Goal: Task Accomplishment & Management: Use online tool/utility

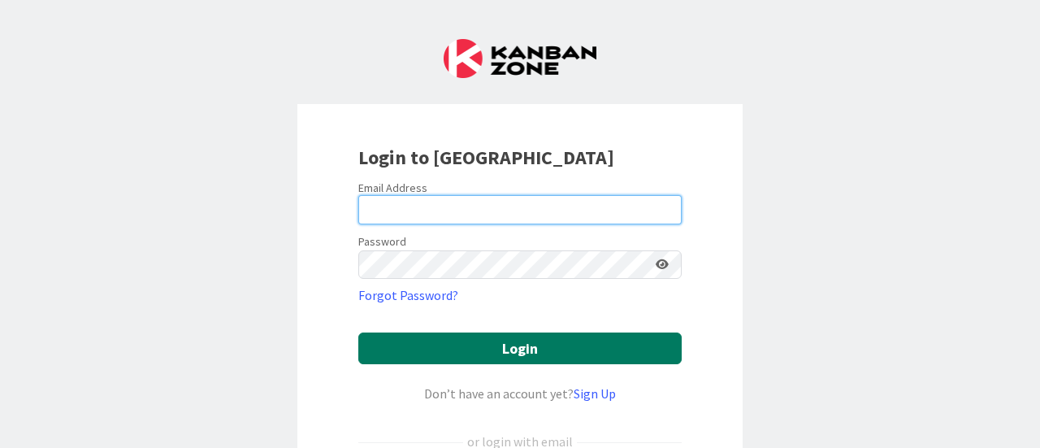
type input "[EMAIL_ADDRESS][DOMAIN_NAME]"
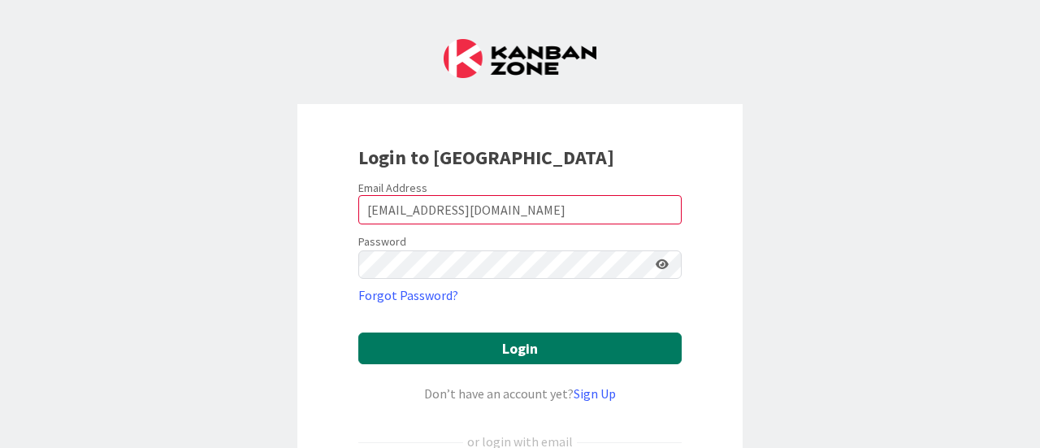
click at [498, 341] on button "Login" at bounding box center [519, 348] width 323 height 32
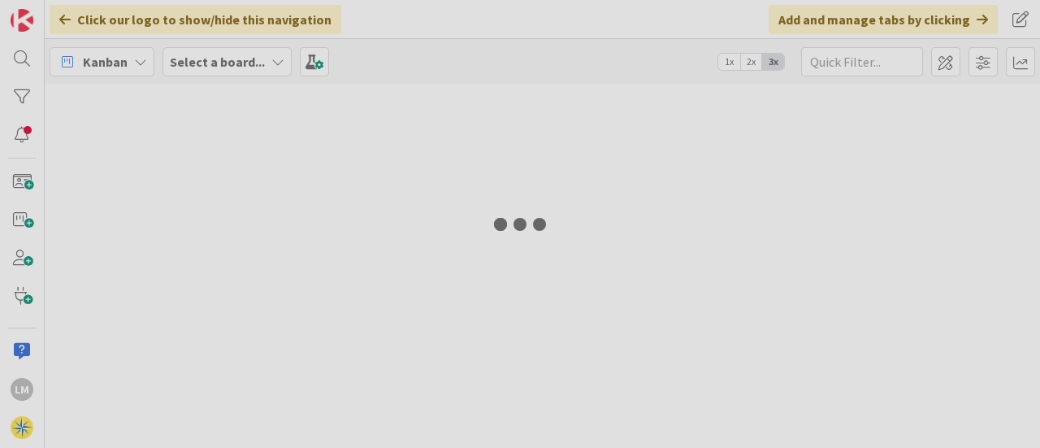
type input "flip book"
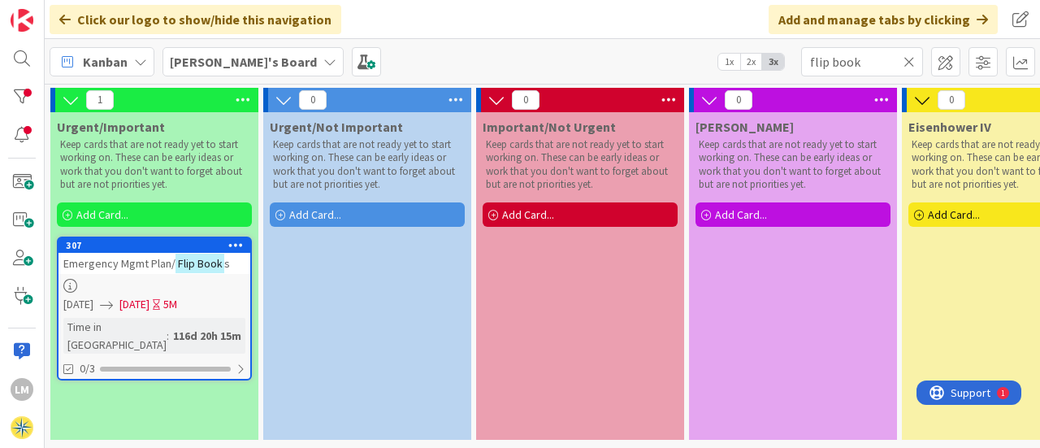
click at [190, 62] on b "[PERSON_NAME]'s Board" at bounding box center [243, 62] width 147 height 16
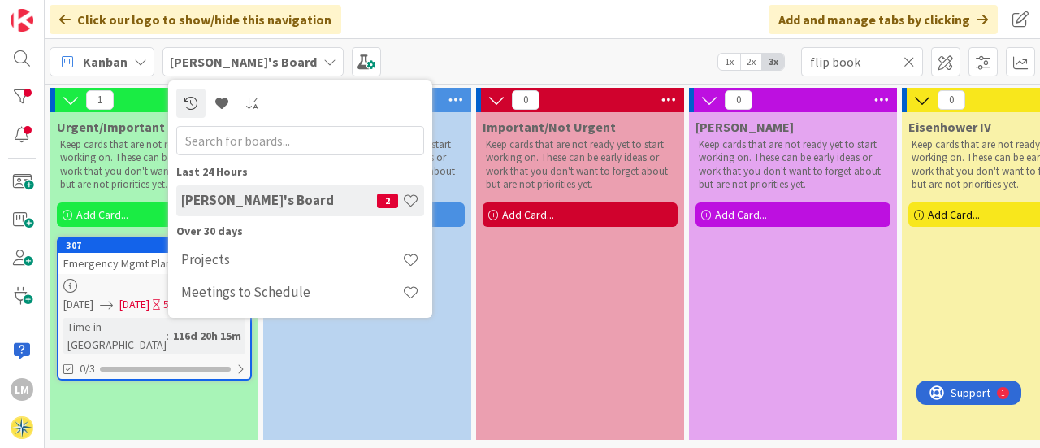
click at [472, 46] on div "[PERSON_NAME]'s Board Last 24 Hours [PERSON_NAME]'s Board 2 Over 30 days Projec…" at bounding box center [543, 61] width 996 height 45
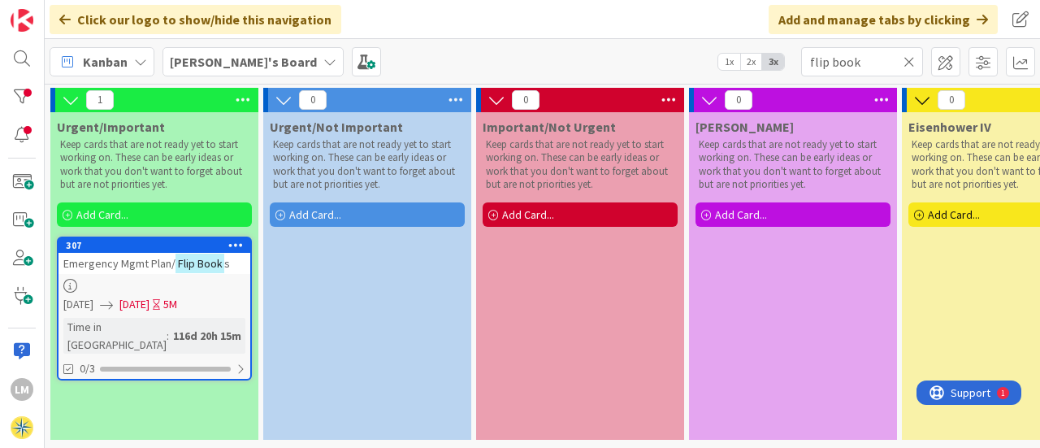
scroll to position [4, 0]
click at [387, 293] on div "Urgent/Not Important Keep cards that are not ready yet to start working on. The…" at bounding box center [367, 276] width 208 height 328
click at [221, 59] on b "[PERSON_NAME]'s Board" at bounding box center [243, 62] width 147 height 16
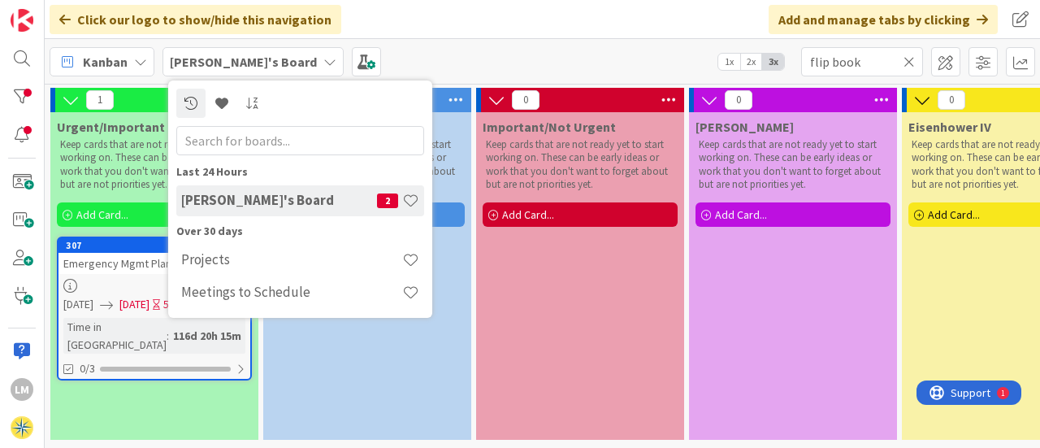
click at [259, 201] on h4 "[PERSON_NAME]'s Board" at bounding box center [279, 200] width 196 height 16
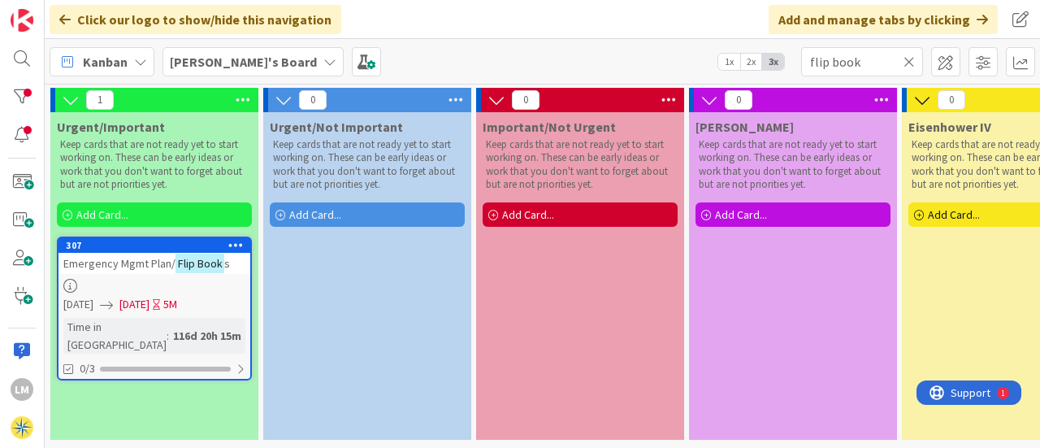
click at [323, 63] on icon at bounding box center [329, 61] width 13 height 13
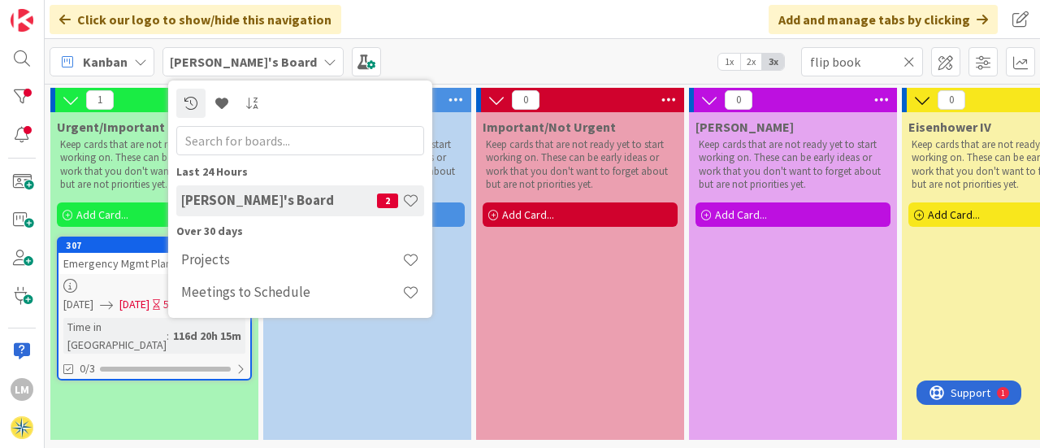
click at [242, 196] on h4 "[PERSON_NAME]'s Board" at bounding box center [279, 200] width 196 height 16
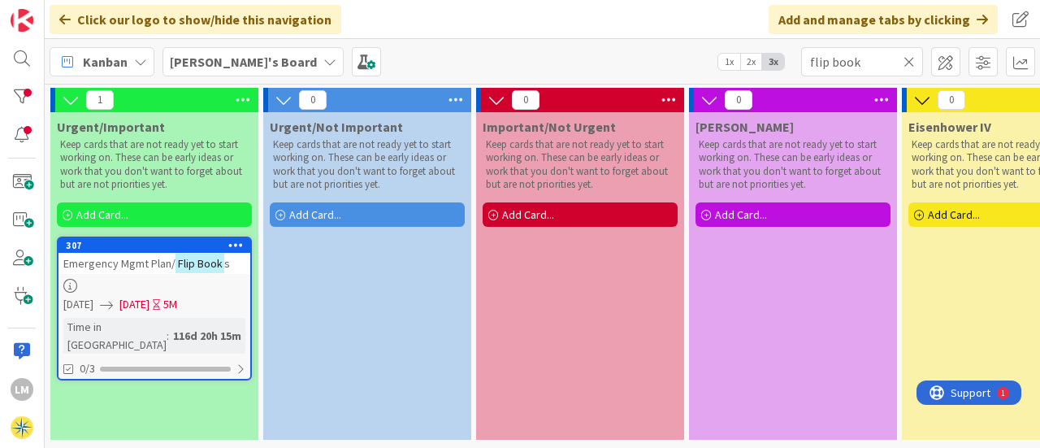
click at [323, 61] on icon at bounding box center [329, 61] width 13 height 13
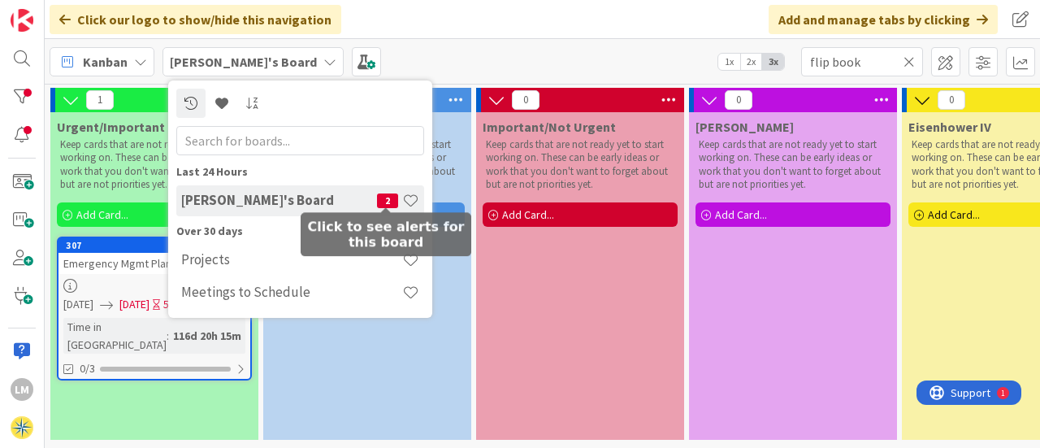
click at [380, 196] on span "2" at bounding box center [387, 200] width 21 height 15
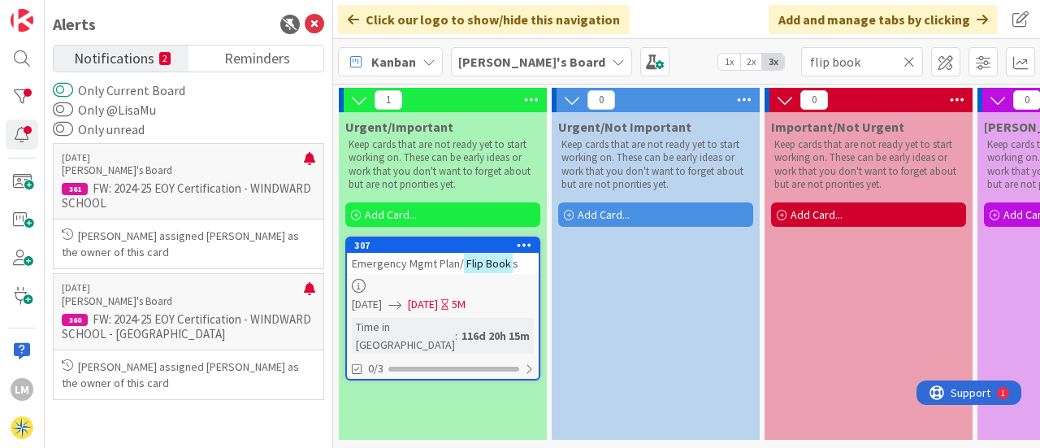
click at [68, 89] on button "Only Current Board" at bounding box center [63, 90] width 20 height 16
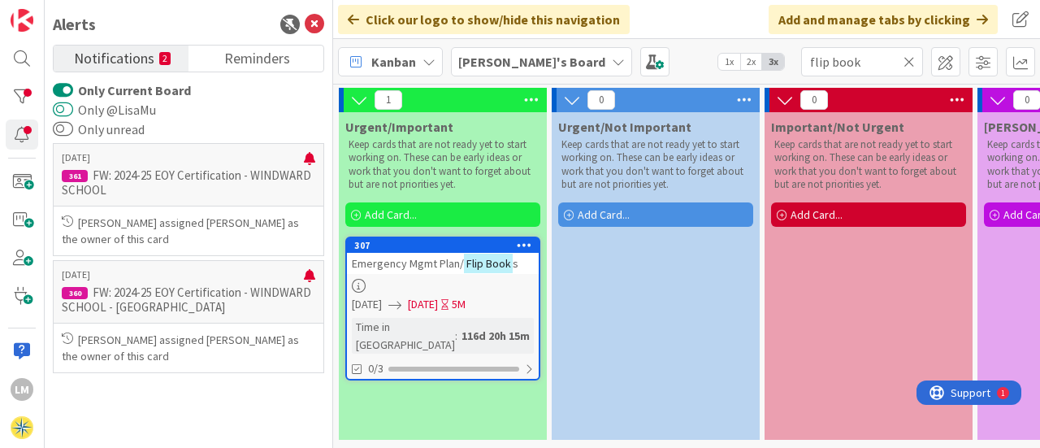
click at [71, 110] on button "Only @LisaMu" at bounding box center [63, 110] width 20 height 16
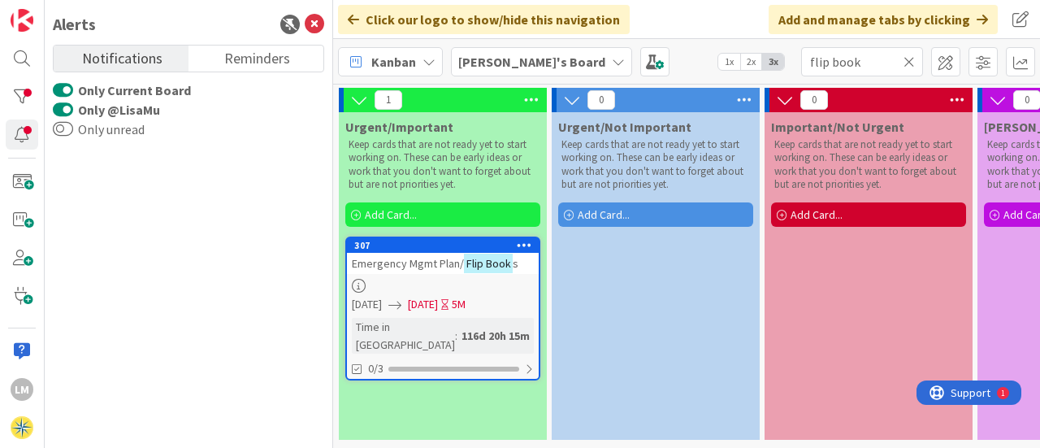
click at [58, 110] on button "Only @LisaMu" at bounding box center [63, 110] width 20 height 16
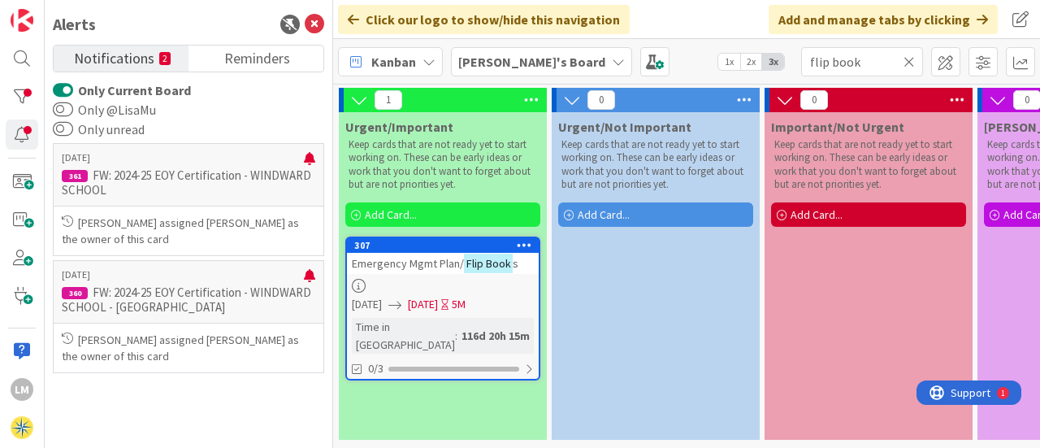
click at [57, 88] on button "Only Current Board" at bounding box center [63, 90] width 20 height 16
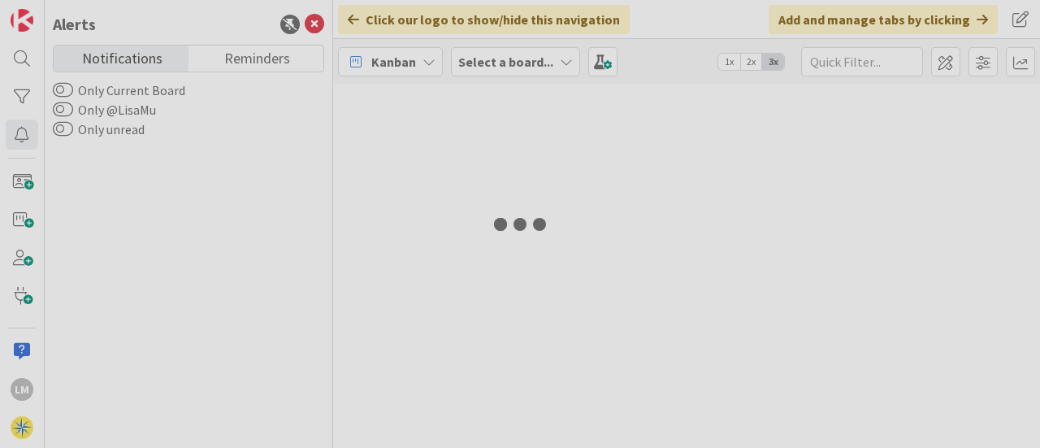
type input "flip book"
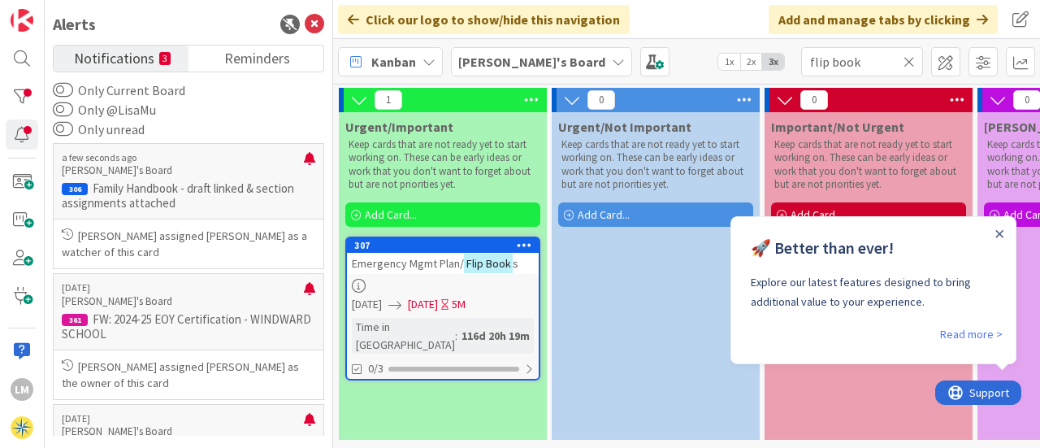
click at [1000, 228] on div "Close Announcement" at bounding box center [1000, 233] width 8 height 16
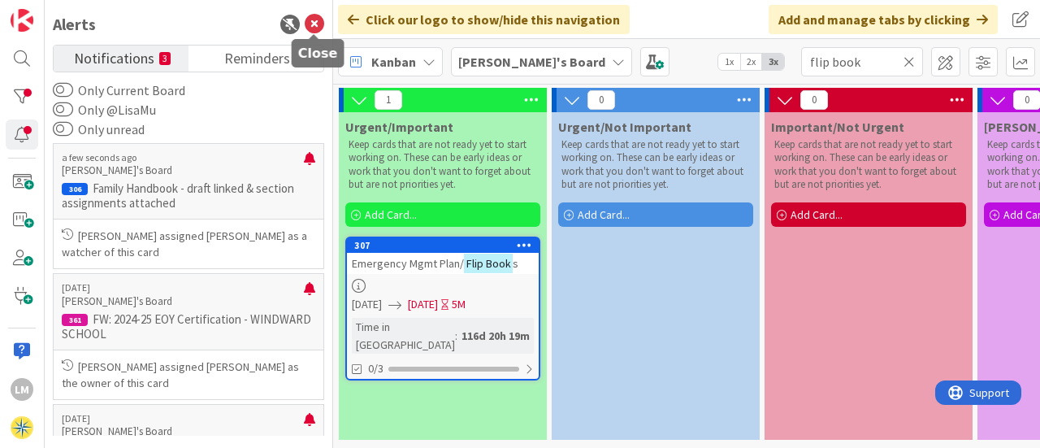
click at [308, 26] on icon at bounding box center [315, 25] width 20 height 20
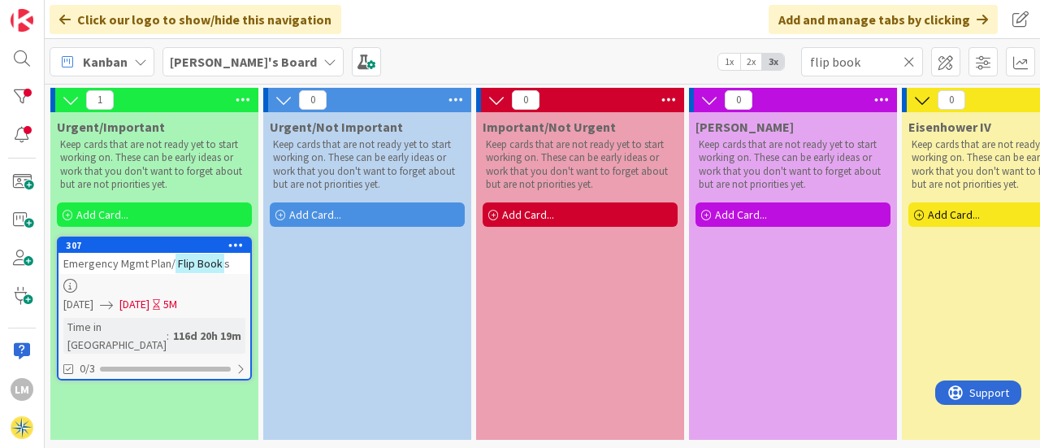
click at [137, 61] on icon at bounding box center [140, 61] width 13 height 13
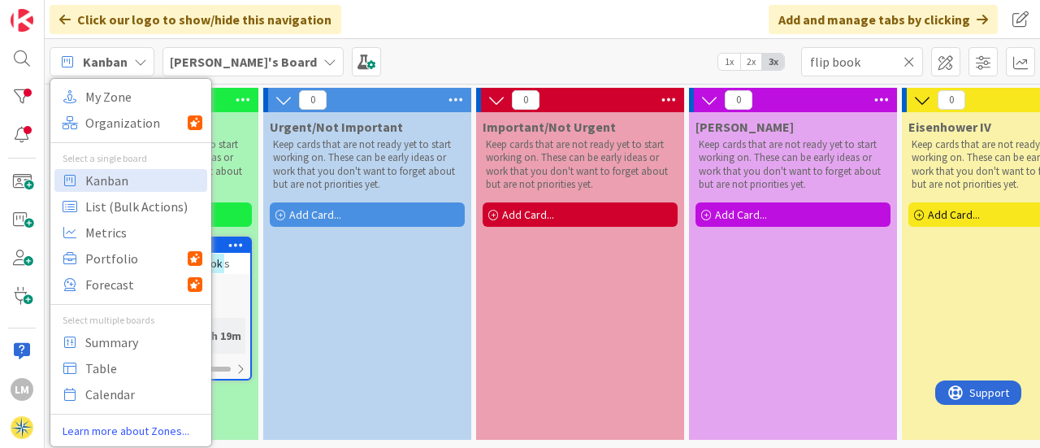
click at [342, 170] on p "Keep cards that are not ready yet to start working on. These can be early ideas…" at bounding box center [367, 164] width 189 height 53
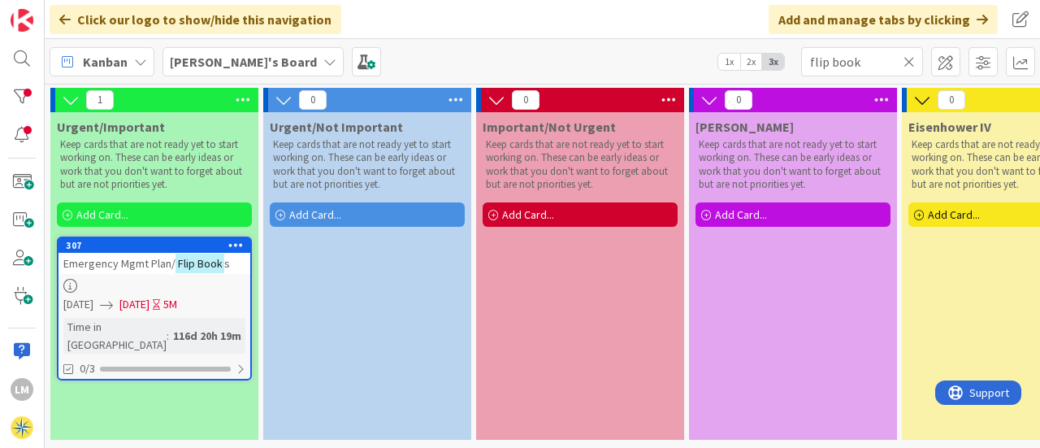
click at [448, 99] on icon at bounding box center [455, 100] width 21 height 24
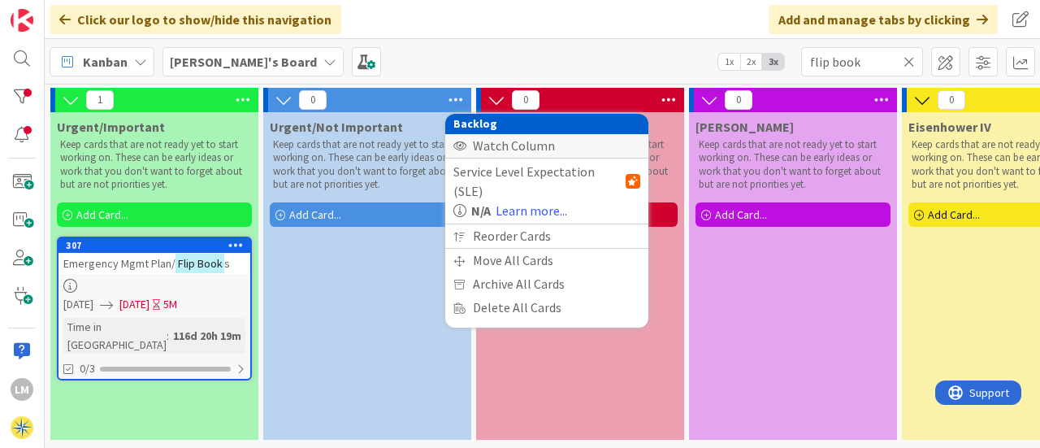
click at [489, 143] on div "Watch Column" at bounding box center [546, 146] width 203 height 24
click at [489, 143] on div "Stop Watching Column" at bounding box center [546, 146] width 203 height 24
click at [340, 306] on div "Urgent/Not Important Keep cards that are not ready yet to start working on. The…" at bounding box center [367, 276] width 208 height 328
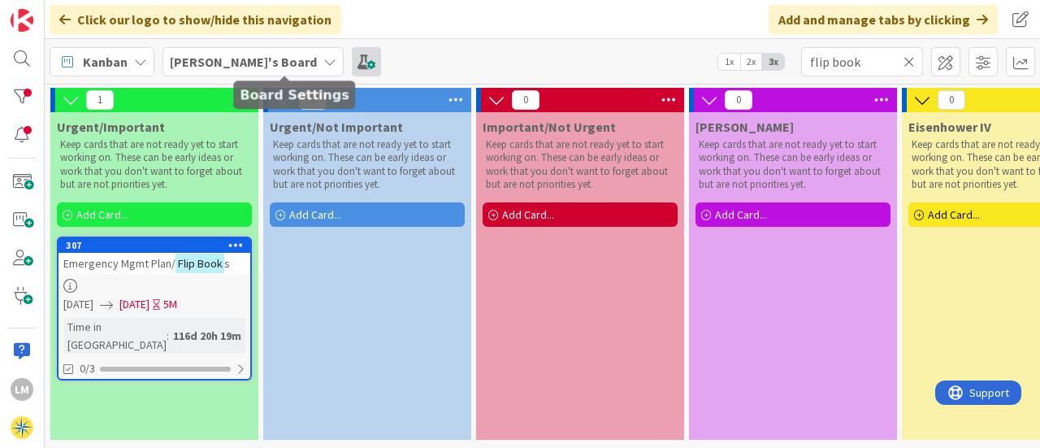
click at [352, 63] on span at bounding box center [366, 61] width 29 height 29
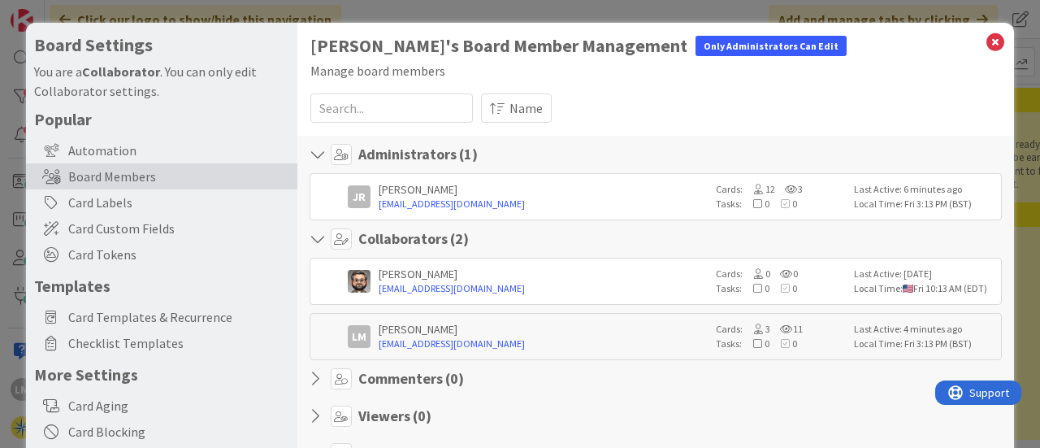
drag, startPoint x: 814, startPoint y: 41, endPoint x: 814, endPoint y: 22, distance: 18.7
click at [985, 38] on icon at bounding box center [995, 42] width 21 height 23
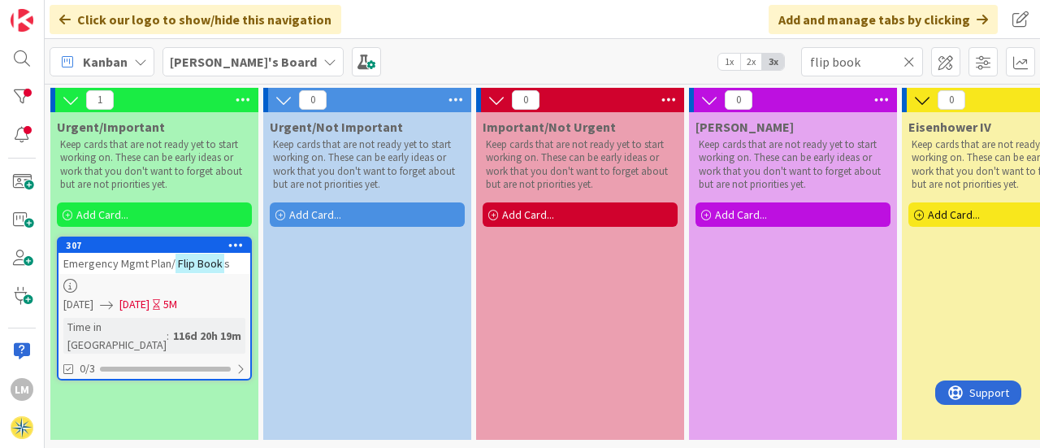
click at [235, 241] on icon at bounding box center [235, 244] width 15 height 11
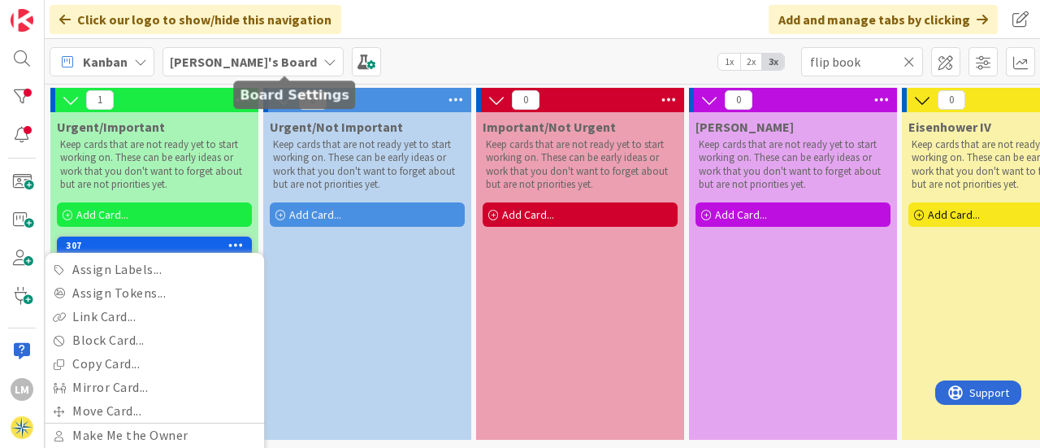
click at [393, 41] on div "Kanban My Zone Organization Select a single board Kanban List (Bulk Actions) Me…" at bounding box center [543, 61] width 996 height 45
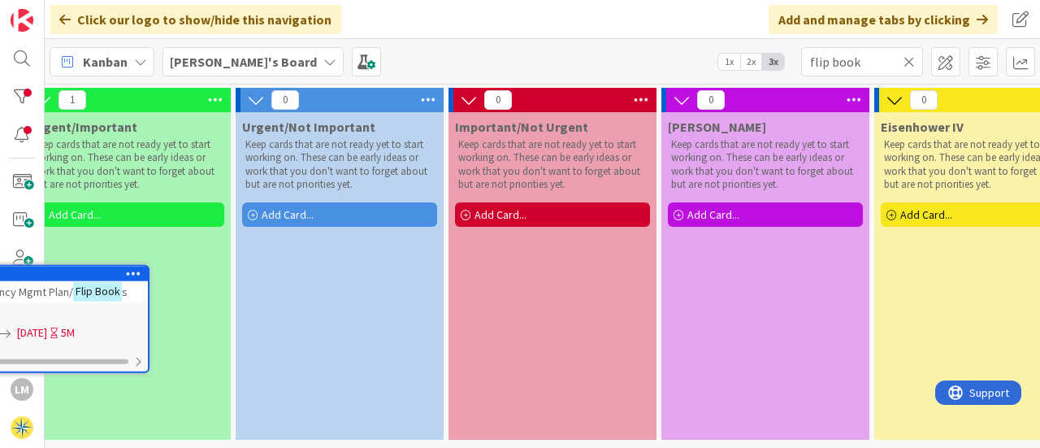
scroll to position [4, 0]
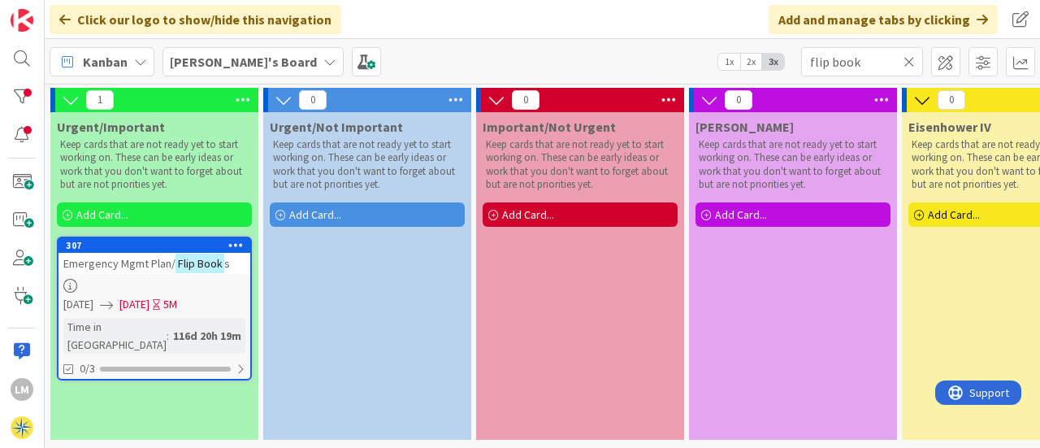
click at [323, 59] on icon at bounding box center [329, 61] width 13 height 13
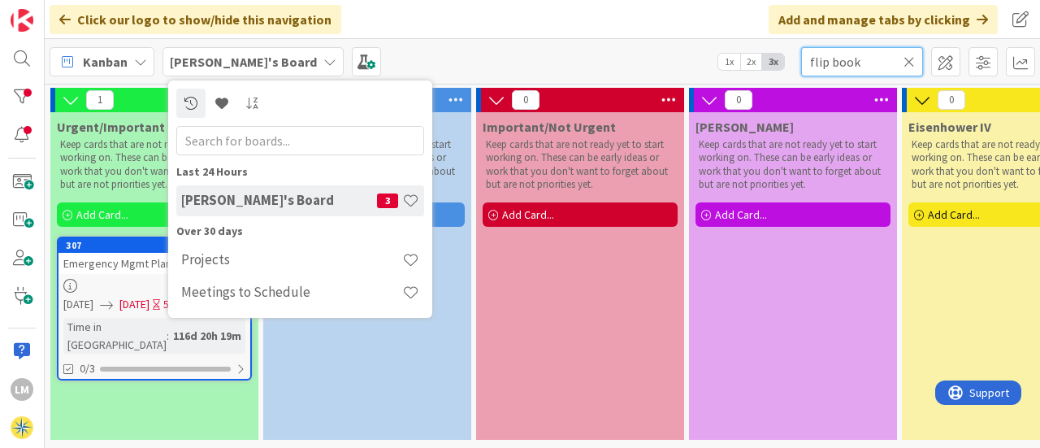
click at [915, 62] on input "flip book" at bounding box center [862, 61] width 122 height 29
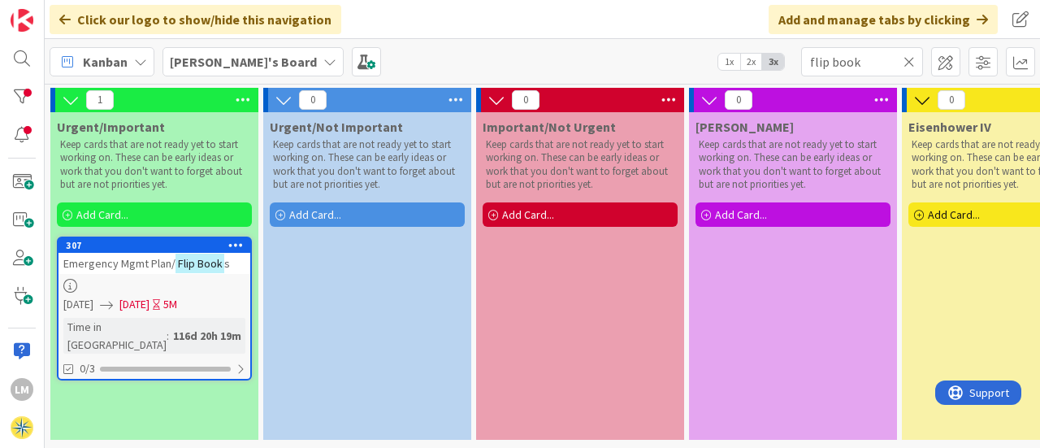
click at [909, 62] on icon at bounding box center [909, 61] width 11 height 15
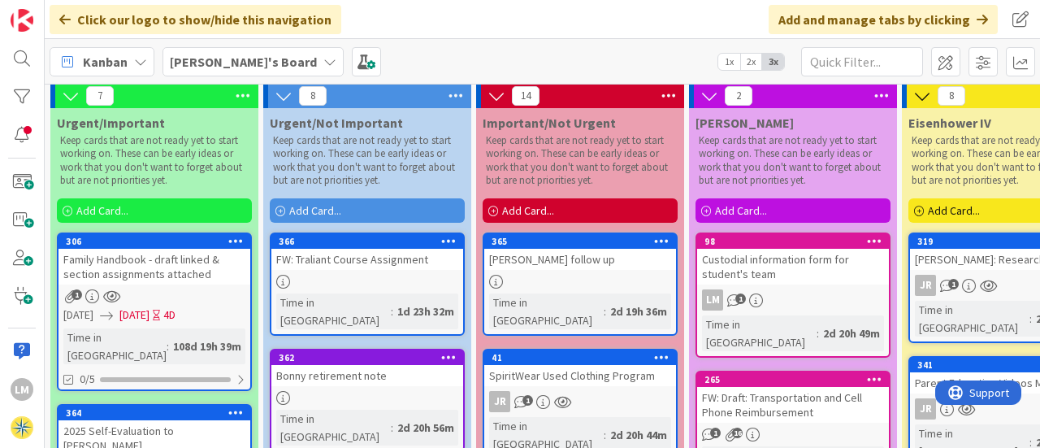
click at [574, 57] on div "Kanban My Zone Organization Select a single board Kanban List (Bulk Actions) Me…" at bounding box center [543, 61] width 996 height 45
click at [867, 61] on input "text" at bounding box center [862, 61] width 122 height 29
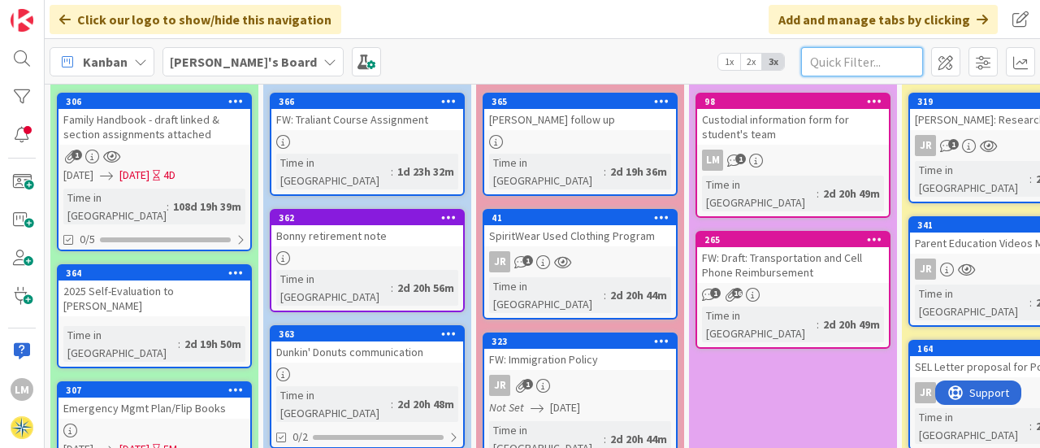
scroll to position [0, 0]
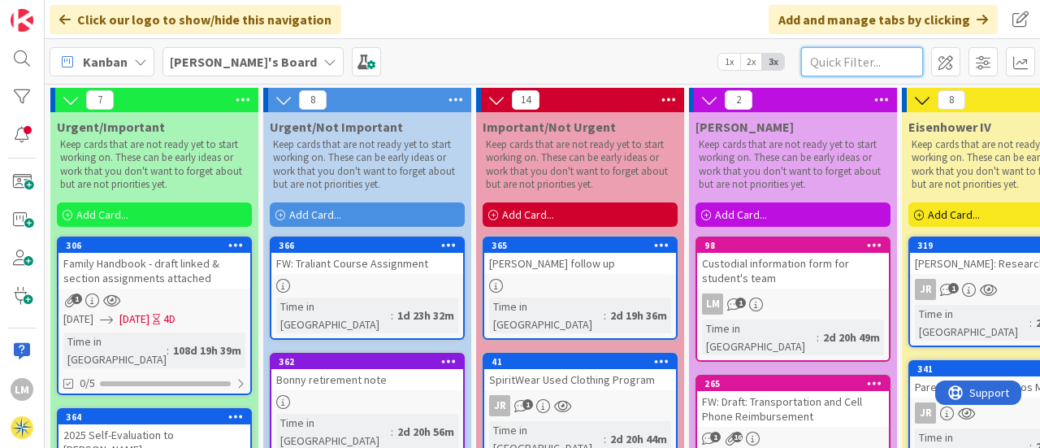
click at [854, 63] on input "text" at bounding box center [862, 61] width 122 height 29
